Goal: Task Accomplishment & Management: Complete application form

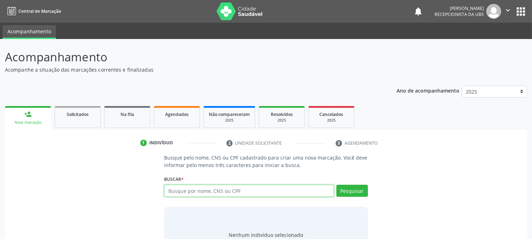
click at [220, 191] on input "text" at bounding box center [248, 191] width 169 height 12
type input "7062075881550062"
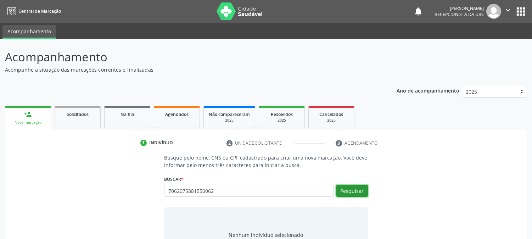
click at [359, 191] on button "Pesquisar" at bounding box center [352, 191] width 32 height 12
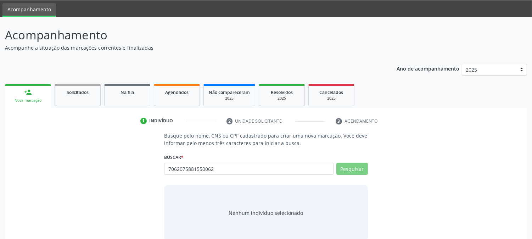
scroll to position [34, 0]
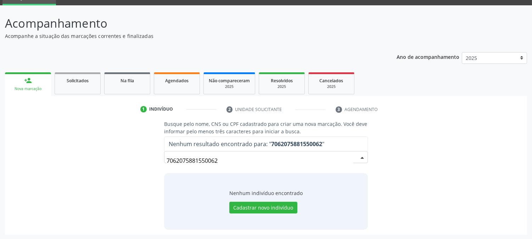
click at [351, 159] on input "7062075881550062" at bounding box center [260, 161] width 187 height 14
drag, startPoint x: 256, startPoint y: 157, endPoint x: 50, endPoint y: 173, distance: 206.9
click at [50, 173] on div "Busque pelo nome, CNS ou CPF cadastrado para criar uma nova marcação. Você deve…" at bounding box center [266, 174] width 512 height 109
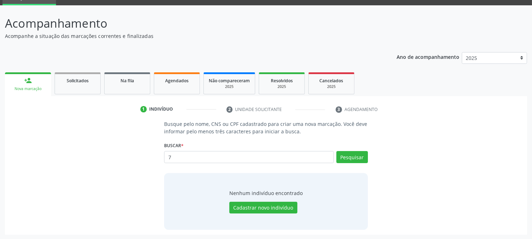
click at [304, 154] on input "7" at bounding box center [248, 157] width 169 height 12
drag, startPoint x: 304, startPoint y: 158, endPoint x: 263, endPoint y: 161, distance: 41.6
click at [299, 158] on input "7" at bounding box center [248, 157] width 169 height 12
drag, startPoint x: 263, startPoint y: 161, endPoint x: 105, endPoint y: 179, distance: 159.2
click at [105, 179] on div "Busque pelo nome, CNS ou CPF cadastrado para criar uma nova marcação. Você deve…" at bounding box center [266, 174] width 512 height 109
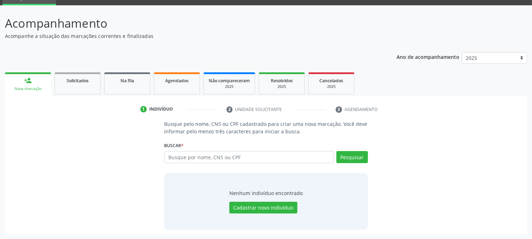
click at [209, 155] on input "text" at bounding box center [248, 157] width 169 height 12
type input "706207581550062"
click at [368, 158] on div "Busque pelo nome, CNS ou CPF cadastrado para criar uma nova marcação. Você deve…" at bounding box center [265, 174] width 213 height 109
click at [363, 161] on button "Pesquisar" at bounding box center [352, 157] width 32 height 12
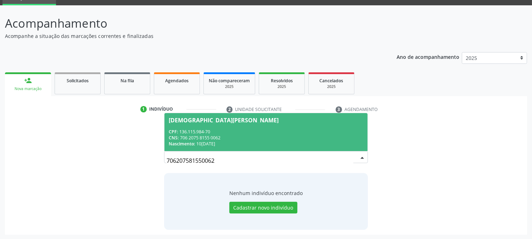
click at [241, 143] on div "Nascimento: 10[DATE]" at bounding box center [266, 144] width 194 height 6
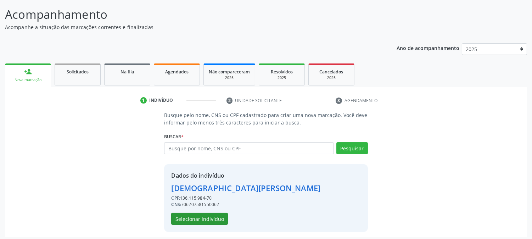
scroll to position [45, 0]
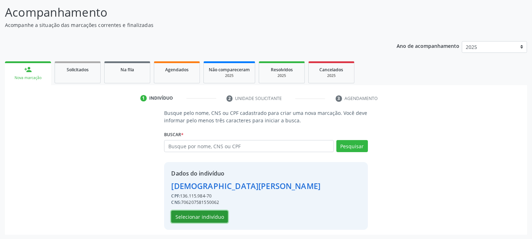
click at [191, 213] on button "Selecionar indivíduo" at bounding box center [199, 217] width 57 height 12
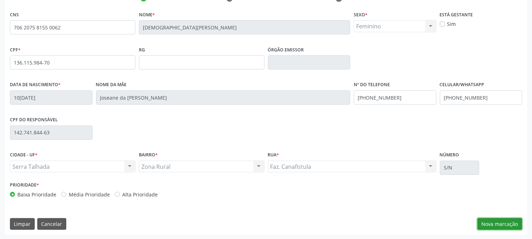
click at [516, 222] on button "Nova marcação" at bounding box center [500, 224] width 45 height 12
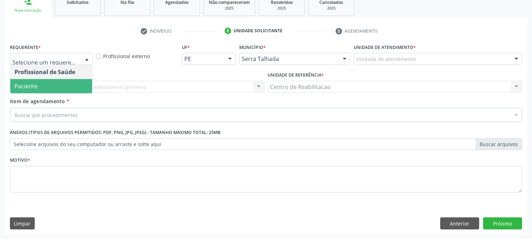
click at [57, 87] on span "Paciente" at bounding box center [51, 86] width 82 height 14
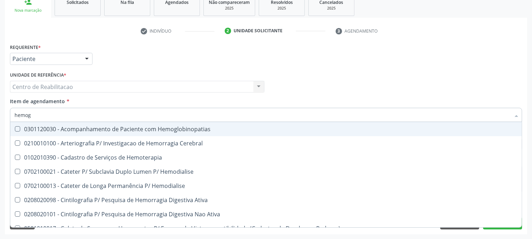
type input "hemogr"
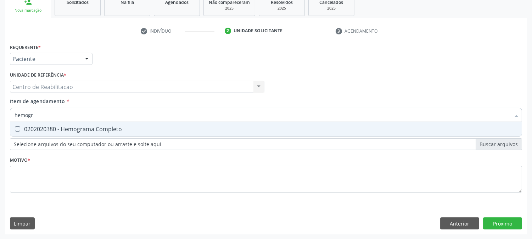
click at [18, 128] on Completo at bounding box center [17, 128] width 5 height 5
click at [15, 128] on Completo "checkbox" at bounding box center [12, 129] width 5 height 5
checkbox Completo "true"
click at [504, 225] on div "Requerente * Paciente Profissional de Saúde Paciente Nenhum resultado encontrad…" at bounding box center [266, 138] width 522 height 193
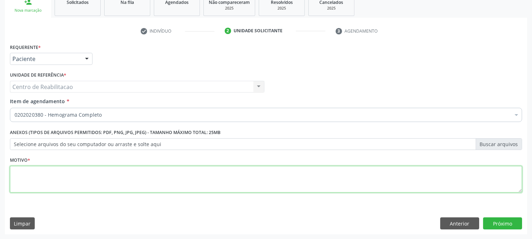
click at [93, 172] on textarea at bounding box center [266, 179] width 512 height 27
type textarea "00"
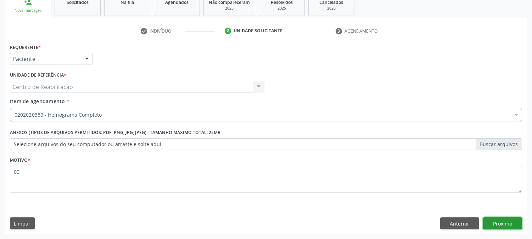
click at [517, 223] on button "Próximo" at bounding box center [502, 223] width 39 height 12
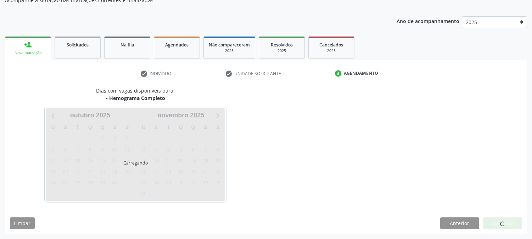
scroll to position [69, 0]
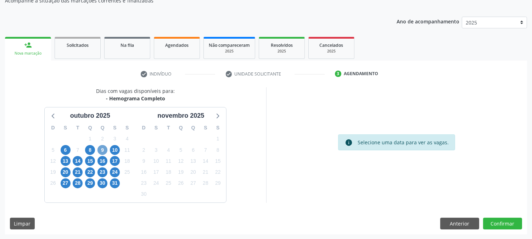
click at [101, 149] on span "9" at bounding box center [103, 150] width 10 height 10
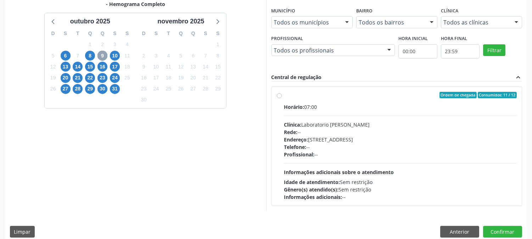
scroll to position [172, 0]
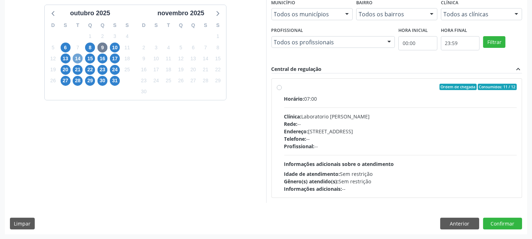
drag, startPoint x: 74, startPoint y: 59, endPoint x: 68, endPoint y: 59, distance: 6.4
click at [73, 60] on span "14" at bounding box center [78, 59] width 10 height 10
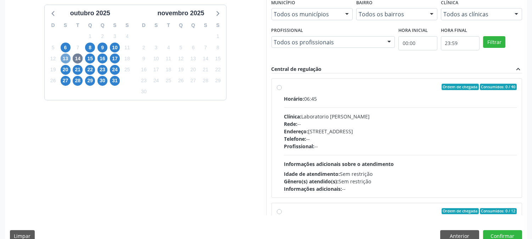
click at [66, 55] on span "13" at bounding box center [66, 59] width 10 height 10
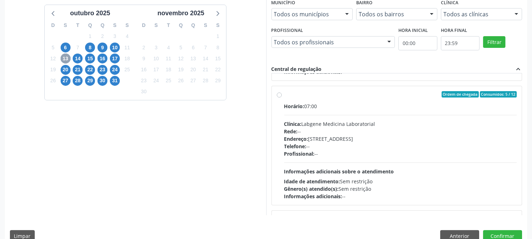
scroll to position [236, 0]
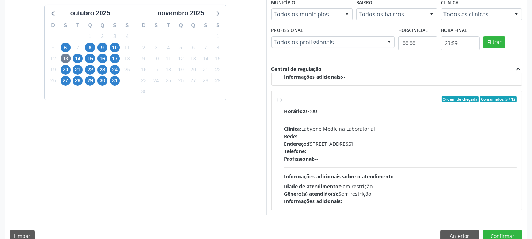
click at [282, 101] on div "Ordem de chegada Consumidos: 5 / 12 Horário: 07:00 Clínica: Labgene Medicina La…" at bounding box center [397, 150] width 240 height 109
radio input "true"
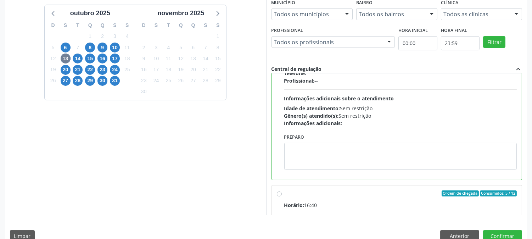
scroll to position [315, 0]
click at [510, 237] on button "Confirmar" at bounding box center [502, 236] width 39 height 12
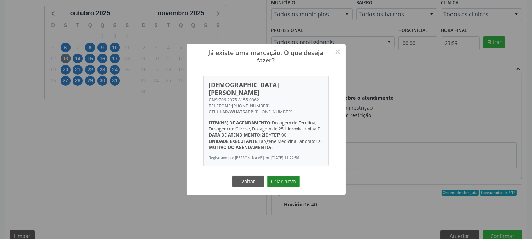
click at [287, 180] on button "Criar novo" at bounding box center [283, 182] width 33 height 12
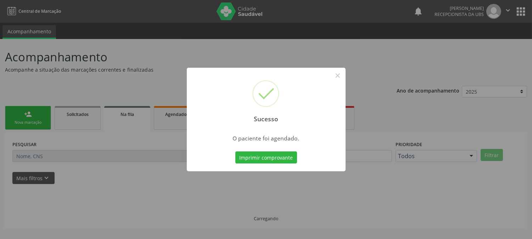
scroll to position [0, 0]
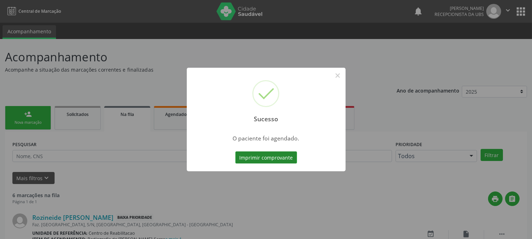
click at [272, 158] on button "Imprimir comprovante" at bounding box center [266, 157] width 62 height 12
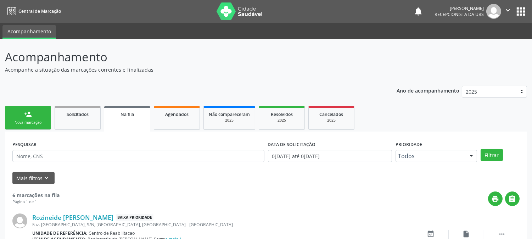
click at [35, 116] on link "person_add Nova marcação" at bounding box center [28, 118] width 46 height 24
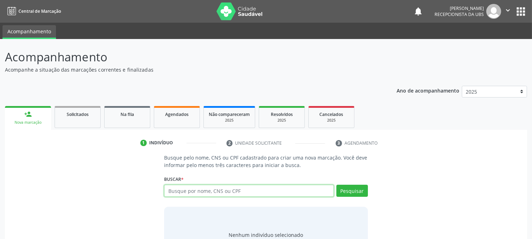
click at [247, 194] on input "text" at bounding box center [248, 191] width 169 height 12
type input "705002815851259"
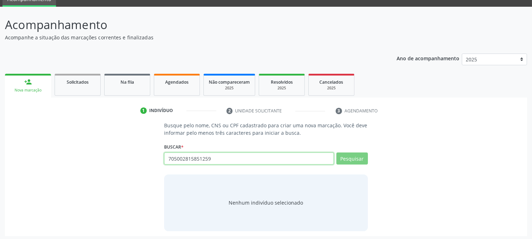
scroll to position [34, 0]
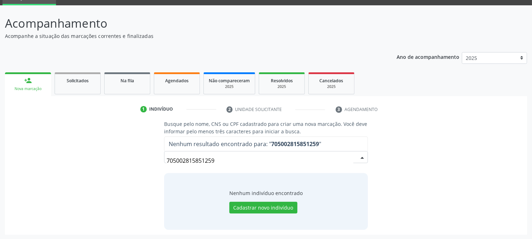
click at [352, 154] on input "705002815851259" at bounding box center [260, 161] width 187 height 14
drag, startPoint x: 232, startPoint y: 161, endPoint x: 91, endPoint y: 156, distance: 140.9
click at [91, 156] on div "Busque pelo nome, CNS ou CPF cadastrado para criar uma nova marcação. Você deve…" at bounding box center [266, 174] width 512 height 109
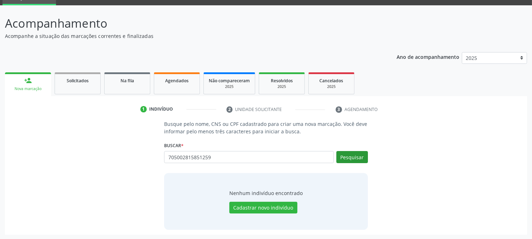
type input "705002815851259"
click at [360, 160] on button "Pesquisar" at bounding box center [352, 157] width 32 height 12
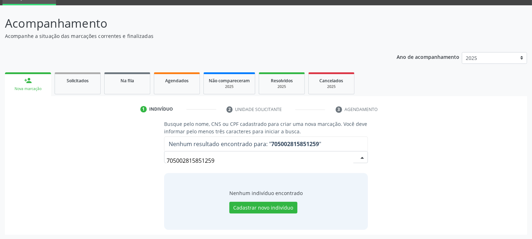
drag, startPoint x: 223, startPoint y: 160, endPoint x: 137, endPoint y: 169, distance: 87.4
click at [137, 169] on div "Busque pelo nome, CNS ou CPF cadastrado para criar uma nova marcação. Você deve…" at bounding box center [266, 174] width 512 height 109
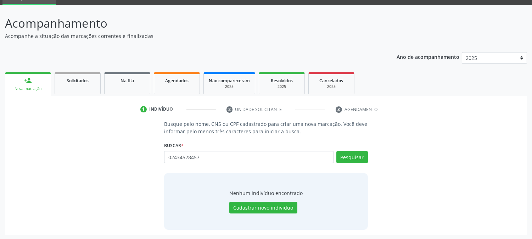
type input "02434528457"
drag, startPoint x: 401, startPoint y: 229, endPoint x: 389, endPoint y: 223, distance: 13.0
click at [396, 229] on div "Busque pelo nome, CNS ou CPF cadastrado para criar uma nova marcação. Você deve…" at bounding box center [266, 177] width 522 height 114
click at [361, 149] on div "Buscar * 0 Busque por nome, CNS ou CPF Nenhum resultado encontrado para: " 0 " …" at bounding box center [266, 154] width 204 height 28
click at [358, 153] on button "Pesquisar" at bounding box center [352, 157] width 32 height 12
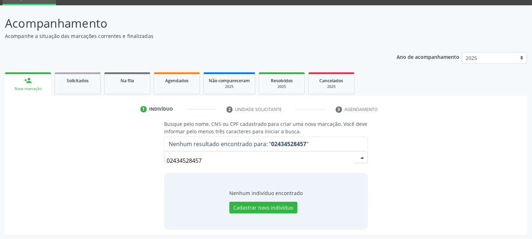
drag, startPoint x: 217, startPoint y: 158, endPoint x: 79, endPoint y: 163, distance: 137.7
click at [79, 163] on div "Busque pelo nome, CNS ou CPF cadastrado para criar uma nova marcação. Você deve…" at bounding box center [266, 174] width 512 height 109
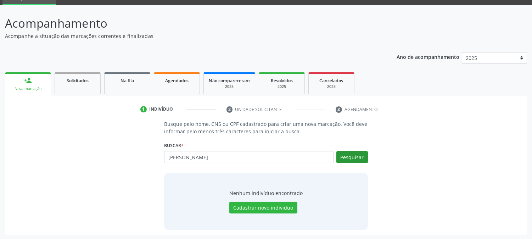
type input "[PERSON_NAME]"
click at [352, 152] on button "Pesquisar" at bounding box center [352, 157] width 32 height 12
click at [30, 83] on div "person_add" at bounding box center [28, 81] width 8 height 8
click at [206, 157] on input "[PERSON_NAME]" at bounding box center [248, 157] width 169 height 12
drag, startPoint x: 238, startPoint y: 154, endPoint x: 36, endPoint y: 162, distance: 202.6
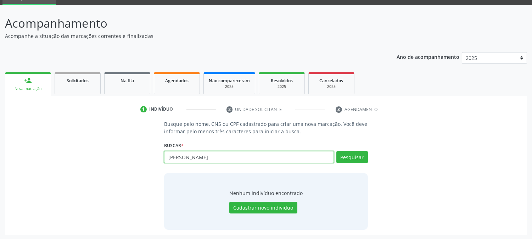
click at [36, 162] on div "Busque pelo nome, CNS ou CPF cadastrado para criar uma nova marcação. Você deve…" at bounding box center [266, 174] width 512 height 109
type input "705002815851259"
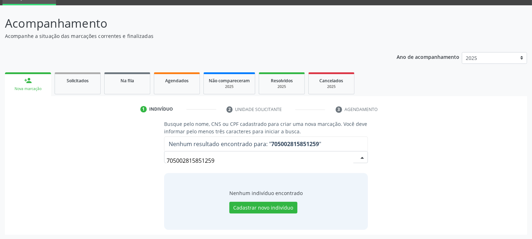
click at [250, 160] on input "705002815851259" at bounding box center [260, 161] width 187 height 14
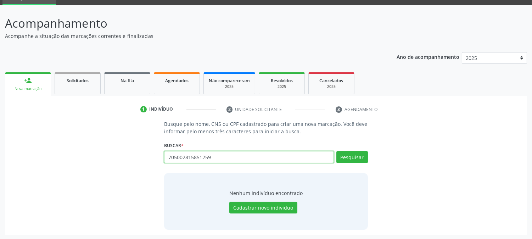
drag, startPoint x: 223, startPoint y: 157, endPoint x: 31, endPoint y: 160, distance: 192.2
click at [31, 160] on div "Busque pelo nome, CNS ou CPF cadastrado para criar uma nova marcação. Você deve…" at bounding box center [266, 174] width 512 height 109
click at [190, 158] on input "text" at bounding box center [248, 157] width 169 height 12
type input "09357723404"
click at [345, 157] on button "Pesquisar" at bounding box center [352, 157] width 32 height 12
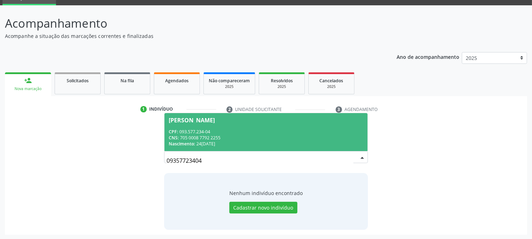
click at [189, 135] on div "CNS: 705 0008 7792 2255" at bounding box center [266, 138] width 194 height 6
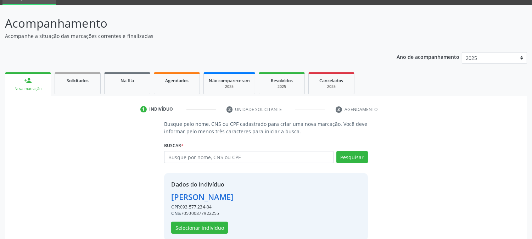
scroll to position [45, 0]
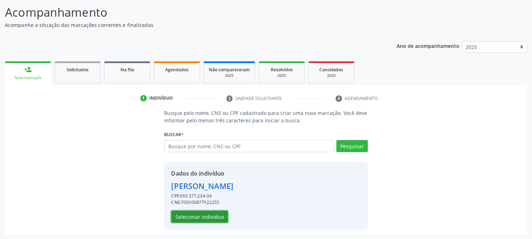
click at [204, 219] on button "Selecionar indivíduo" at bounding box center [199, 217] width 57 height 12
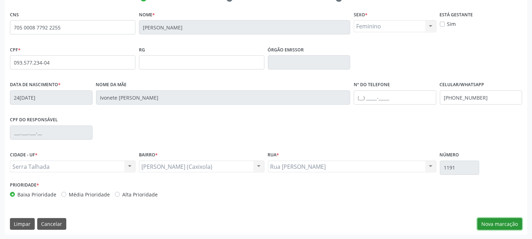
click at [491, 224] on button "Nova marcação" at bounding box center [500, 224] width 45 height 12
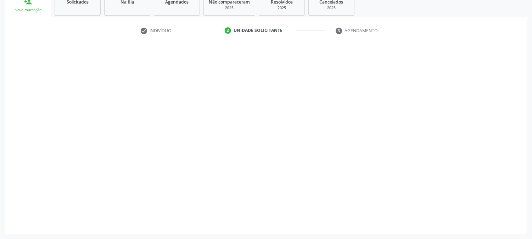
scroll to position [112, 0]
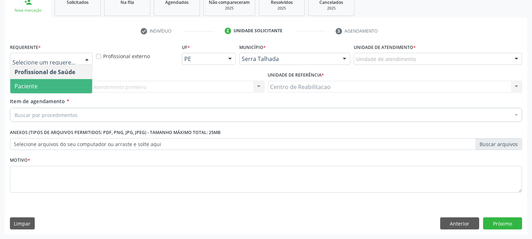
click at [41, 83] on span "Paciente" at bounding box center [51, 86] width 82 height 14
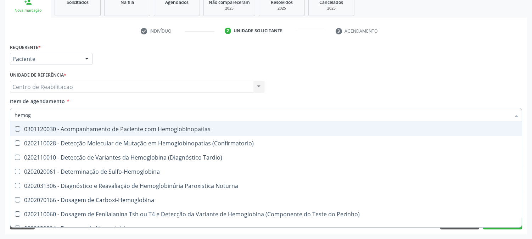
type input "hemogr"
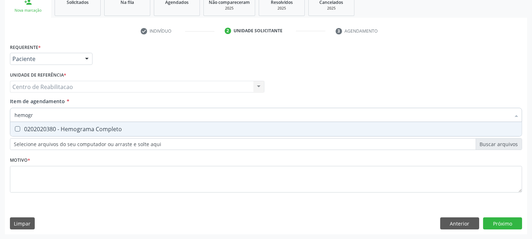
click at [18, 129] on Completo at bounding box center [17, 128] width 5 height 5
click at [15, 129] on Completo "checkbox" at bounding box center [12, 129] width 5 height 5
checkbox Completo "true"
type input "hemogr"
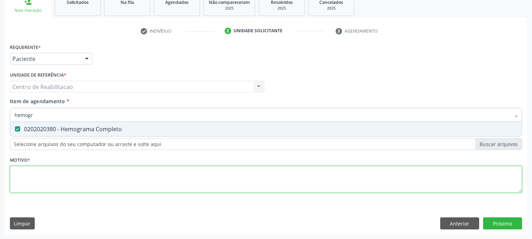
click at [52, 177] on div "Requerente * Paciente Profissional de Saúde Paciente Nenhum resultado encontrad…" at bounding box center [266, 122] width 512 height 161
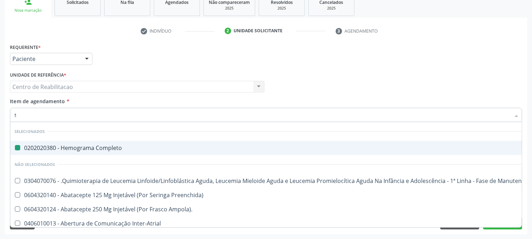
type input "te"
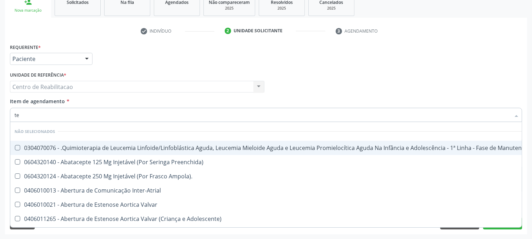
checkbox Manutenção "false"
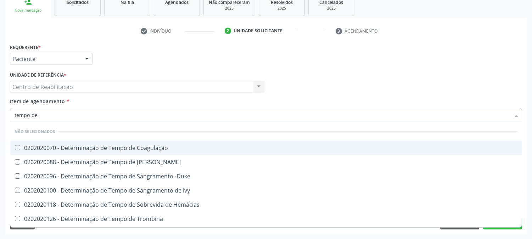
type input "tempo de"
click at [16, 146] on Coagulação at bounding box center [17, 147] width 5 height 5
click at [15, 146] on Coagulação "checkbox" at bounding box center [12, 147] width 5 height 5
checkbox Coagulação "true"
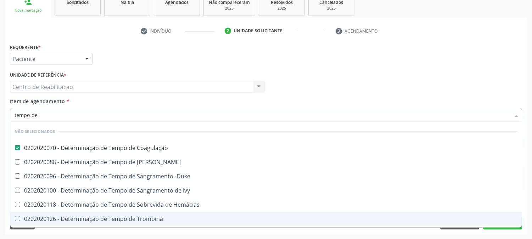
click at [16, 218] on Trombina at bounding box center [17, 218] width 5 height 5
click at [15, 218] on Trombina "checkbox" at bounding box center [12, 218] width 5 height 5
checkbox Trombina "true"
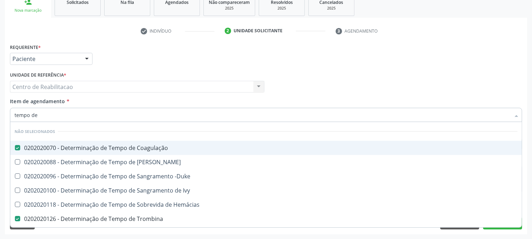
drag, startPoint x: 47, startPoint y: 116, endPoint x: 0, endPoint y: 118, distance: 46.9
click at [0, 118] on div "Acompanhamento Acompanhe a situação das marcações correntes e finalizadas Relat…" at bounding box center [266, 83] width 532 height 312
type input "tap"
checkbox Coagulação "false"
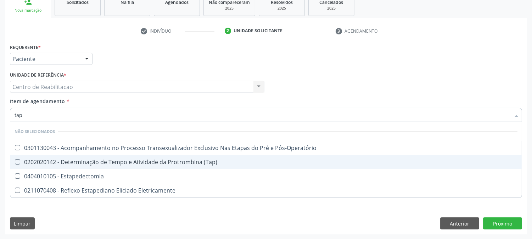
click at [18, 160] on \(Tap\) at bounding box center [17, 161] width 5 height 5
click at [15, 160] on \(Tap\) "checkbox" at bounding box center [12, 162] width 5 height 5
checkbox \(Tap\) "true"
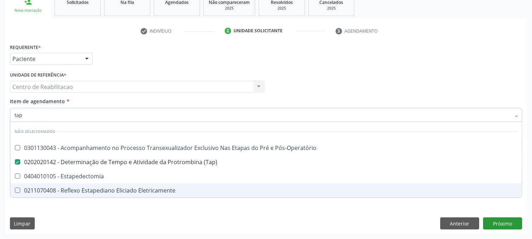
type input "tap"
click at [513, 223] on div "Requerente * Paciente Profissional de Saúde Paciente Nenhum resultado encontrad…" at bounding box center [266, 138] width 522 height 193
checkbox Pós-Operatório "true"
checkbox Estapedectomia "true"
checkbox Eletricamente "true"
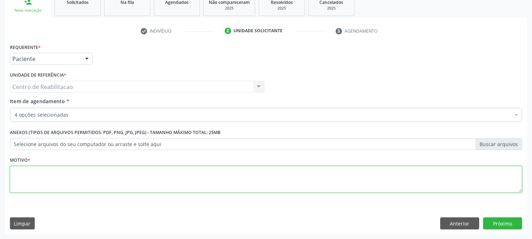
click at [104, 174] on textarea at bounding box center [266, 179] width 512 height 27
type textarea "00"
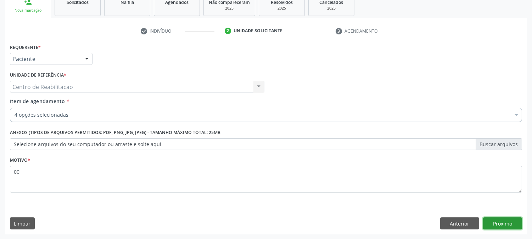
click at [493, 221] on button "Próximo" at bounding box center [502, 223] width 39 height 12
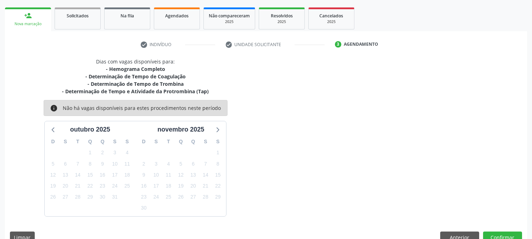
scroll to position [112, 0]
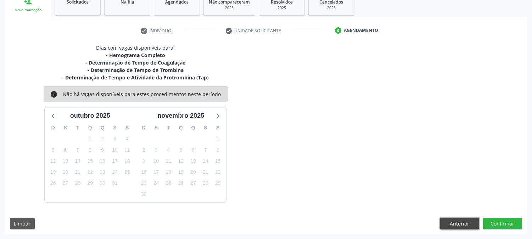
click at [459, 224] on button "Anterior" at bounding box center [459, 224] width 39 height 12
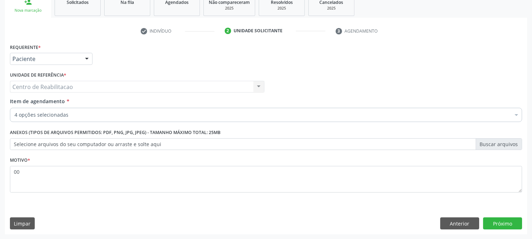
click at [64, 109] on div "4 opções selecionadas" at bounding box center [266, 115] width 512 height 14
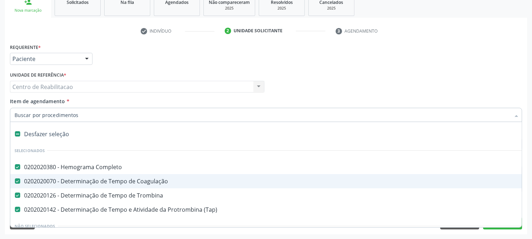
click at [73, 116] on input "Item de agendamento *" at bounding box center [263, 115] width 496 height 14
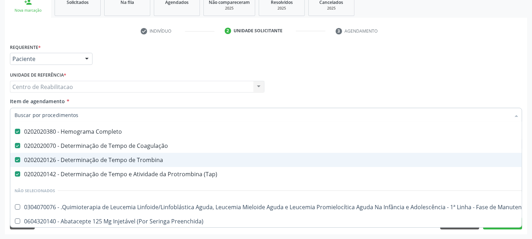
scroll to position [39, 0]
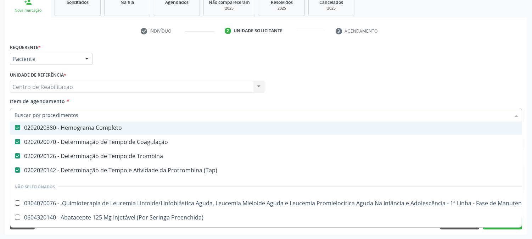
click at [199, 70] on div "Unidade de referência * Centro de Reabilitacao Centro de Reabilitacao Nenhum re…" at bounding box center [137, 81] width 255 height 23
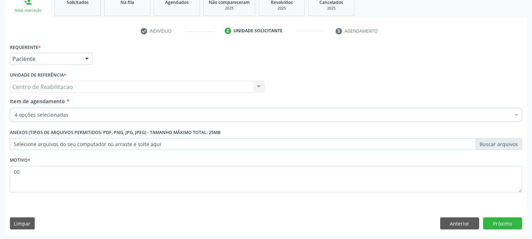
scroll to position [0, 0]
click at [64, 106] on div "Item de agendamento * 4 opções selecionadas Desfazer seleção Selecionados 02020…" at bounding box center [266, 109] width 512 height 22
click at [79, 118] on div "4 opções selecionadas" at bounding box center [266, 115] width 512 height 14
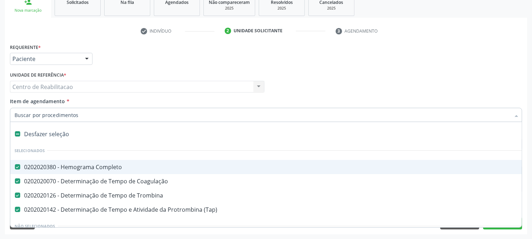
click at [79, 112] on input "Item de agendamento *" at bounding box center [263, 115] width 496 height 14
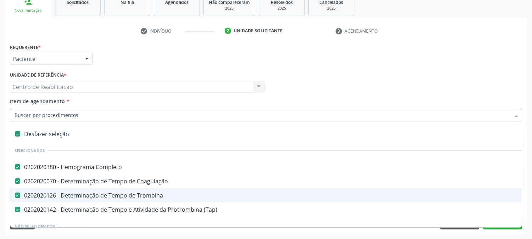
click at [158, 194] on div "0202020126 - Determinação de Tempo de Trombina" at bounding box center [291, 196] width 552 height 6
checkbox Trombina "false"
click at [146, 112] on input "Item de agendamento *" at bounding box center [263, 115] width 496 height 14
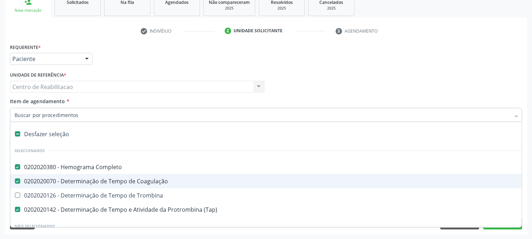
click at [41, 112] on input "Item de agendamento *" at bounding box center [263, 115] width 496 height 14
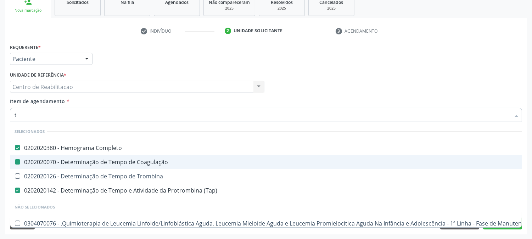
type input "te"
checkbox Trombina "true"
checkbox Coagulação "false"
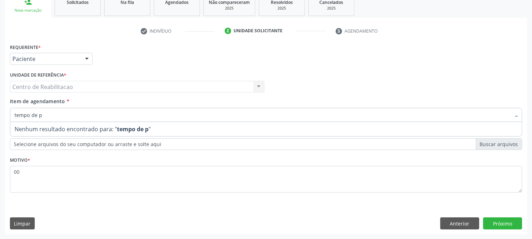
type input "tempo de"
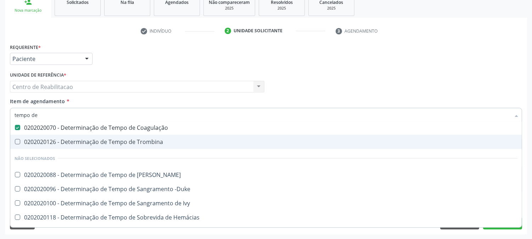
scroll to position [32, 0]
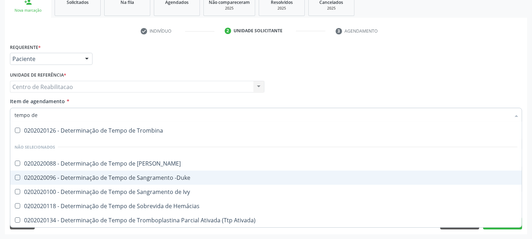
click at [100, 176] on div "0202020096 - Determinação de Tempo de Sangramento -Duke" at bounding box center [266, 178] width 503 height 6
checkbox -Duke "true"
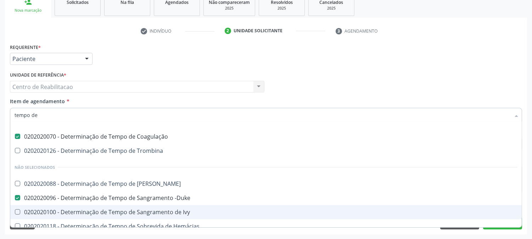
scroll to position [0, 0]
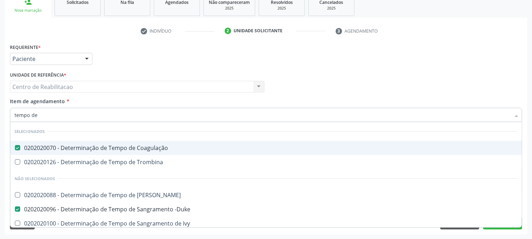
click at [148, 147] on div "0202020070 - Determinação de Tempo de Coagulação" at bounding box center [266, 148] width 503 height 6
checkbox Coagulação "false"
type input "tempo"
checkbox -Duke "false"
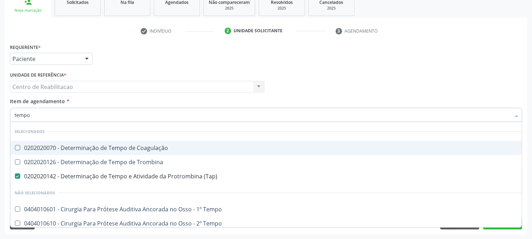
type input "tempo d"
checkbox Tempo "true"
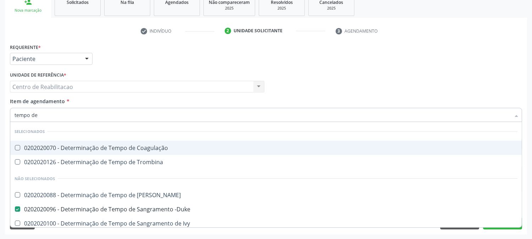
type input "tempo de"
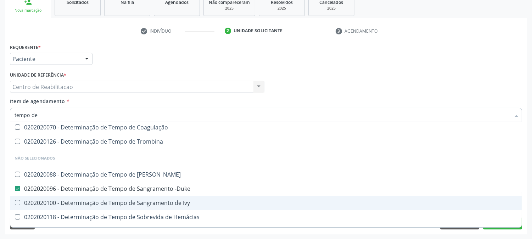
scroll to position [32, 0]
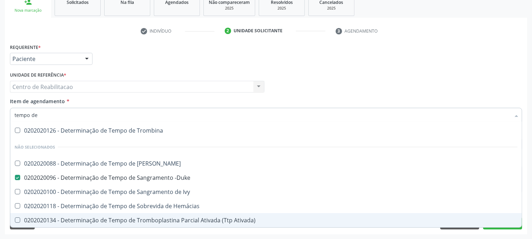
click at [224, 220] on div "0202020134 - Determinação de Tempo de Tromboplastina Parcial Ativada (Ttp Ativa…" at bounding box center [266, 220] width 503 height 6
checkbox Ativada\) "true"
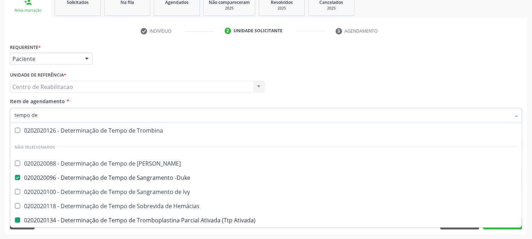
drag, startPoint x: 206, startPoint y: 63, endPoint x: 103, endPoint y: 135, distance: 126.0
click at [207, 62] on div "Requerente * Paciente Profissional de Saúde Paciente Nenhum resultado encontrad…" at bounding box center [266, 56] width 516 height 28
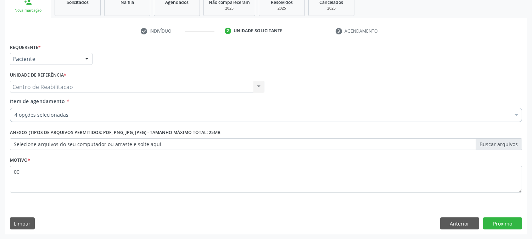
checkbox Completo "true"
checkbox \(Tap\) "true"
checkbox Ampola\)\ "false"
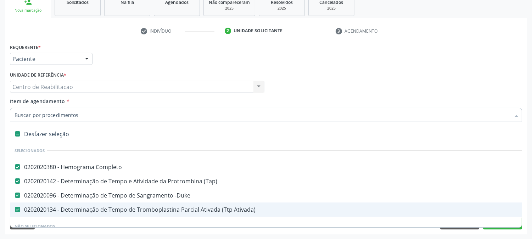
click at [221, 210] on div "0202020134 - Determinação de Tempo de Tromboplastina Parcial Ativada (Ttp Ativa…" at bounding box center [291, 210] width 552 height 6
checkbox Ativada\) "false"
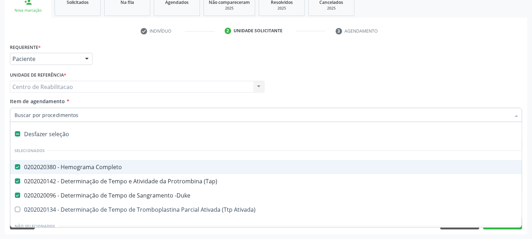
click at [240, 68] on div "Requerente * Paciente Profissional de Saúde Paciente Nenhum resultado encontrad…" at bounding box center [266, 56] width 516 height 28
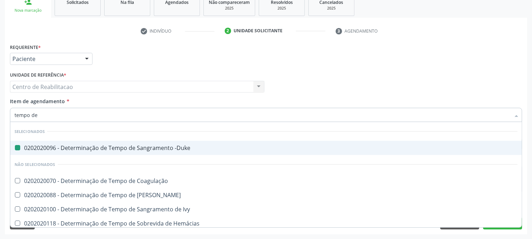
type input "tempo de c"
checkbox -Duke "false"
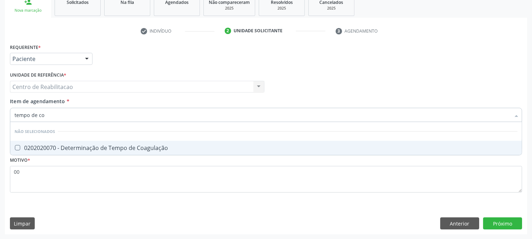
type input "tempo de coa"
click at [20, 148] on Coagulação at bounding box center [17, 147] width 5 height 5
click at [15, 148] on Coagulação "checkbox" at bounding box center [12, 147] width 5 height 5
checkbox Coagulação "true"
click at [504, 220] on div "Requerente * Paciente Profissional de Saúde Paciente Nenhum resultado encontrad…" at bounding box center [266, 138] width 522 height 193
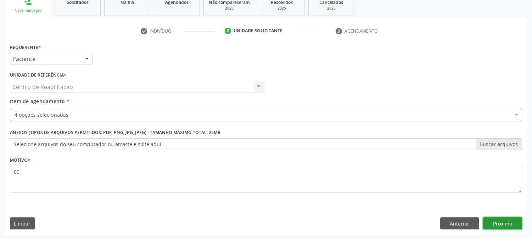
click at [504, 220] on button "Próximo" at bounding box center [502, 223] width 39 height 12
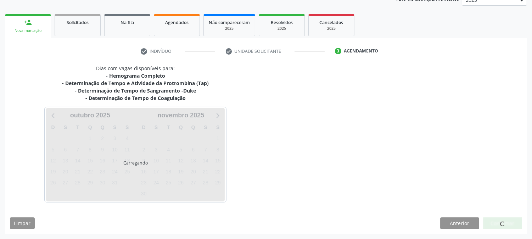
scroll to position [91, 0]
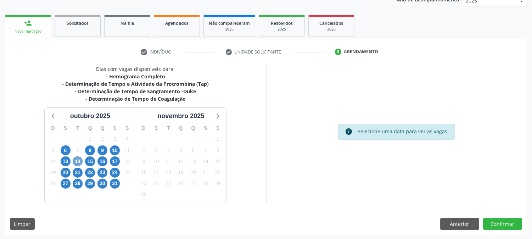
click at [79, 159] on span "14" at bounding box center [78, 161] width 10 height 10
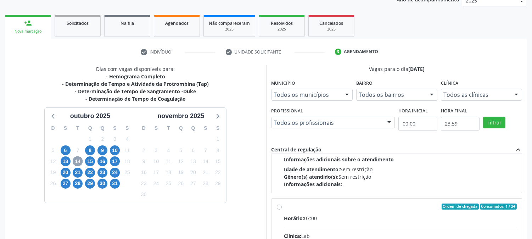
scroll to position [491, 0]
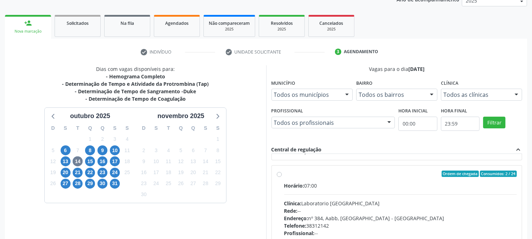
click at [282, 177] on div "Ordem de chegada Consumidos: 2 / 24 Horário: 07:00 Clínica: Laboratorio [GEOGRA…" at bounding box center [397, 225] width 240 height 109
radio input "true"
click at [282, 177] on div "Ordem de chegada Consumidos: 2 / 24 Horário: 07:00 Clínica: Laboratorio [GEOGRA…" at bounding box center [397, 225] width 240 height 109
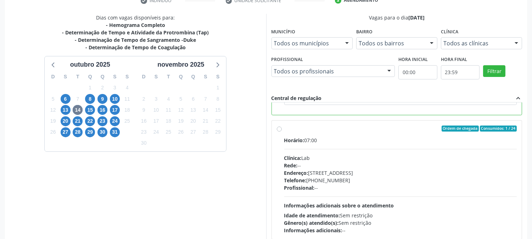
scroll to position [184, 0]
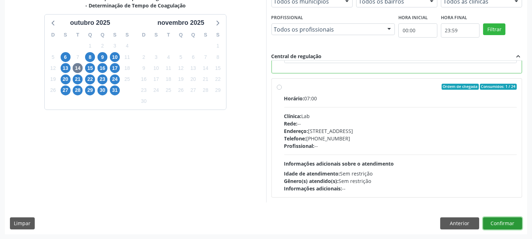
click at [501, 224] on button "Confirmar" at bounding box center [502, 223] width 39 height 12
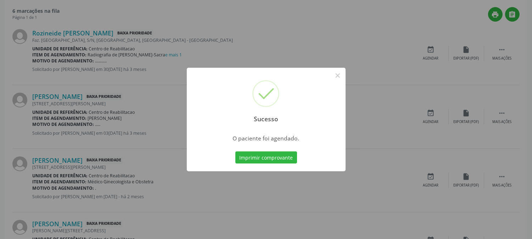
scroll to position [0, 0]
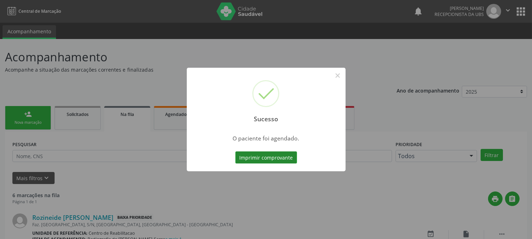
click at [289, 158] on button "Imprimir comprovante" at bounding box center [266, 157] width 62 height 12
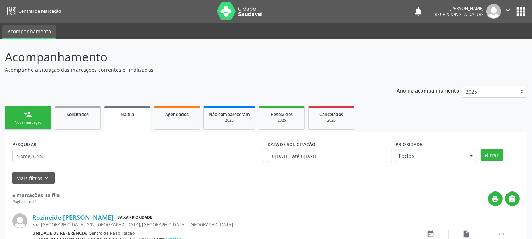
click at [506, 9] on icon "" at bounding box center [508, 10] width 8 height 8
click at [476, 44] on link "Sair" at bounding box center [490, 43] width 49 height 10
